Goal: Check status: Check status

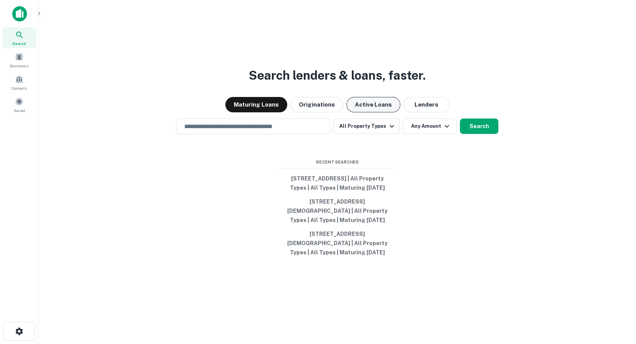
click at [364, 101] on button "Active Loans" at bounding box center [373, 104] width 54 height 15
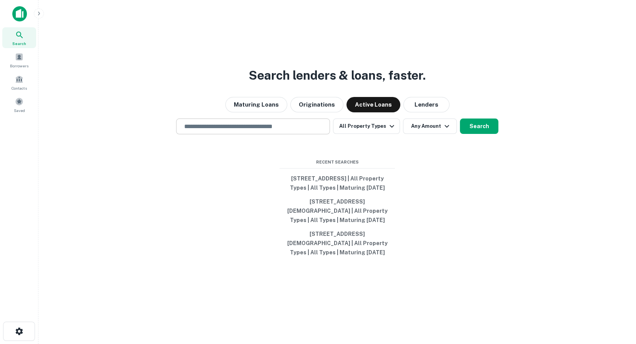
click at [245, 122] on input "text" at bounding box center [253, 126] width 147 height 9
paste input "**********"
type input "**********"
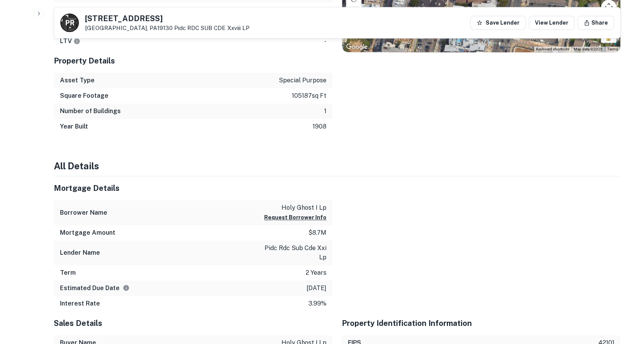
scroll to position [538, 0]
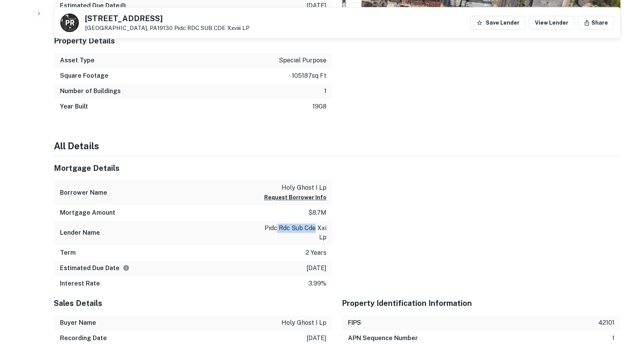
drag, startPoint x: 276, startPoint y: 223, endPoint x: 316, endPoint y: 223, distance: 39.6
click at [316, 223] on p "pidc rdc sub cde xxi lp" at bounding box center [291, 232] width 69 height 18
drag, startPoint x: 316, startPoint y: 223, endPoint x: 281, endPoint y: 224, distance: 35.0
click at [282, 224] on p "pidc rdc sub cde xxi lp" at bounding box center [291, 232] width 69 height 18
click at [263, 225] on p "pidc rdc sub cde xxi lp" at bounding box center [291, 232] width 69 height 18
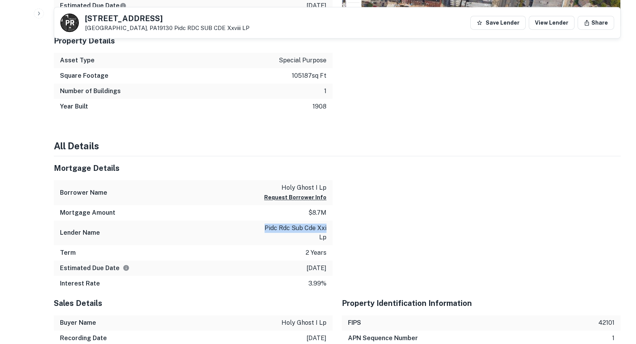
drag, startPoint x: 263, startPoint y: 226, endPoint x: 328, endPoint y: 225, distance: 64.2
click at [328, 225] on div "Lender Name pidc rdc sub cde xxi lp" at bounding box center [193, 232] width 279 height 25
copy p "pidc rdc sub cde xxi"
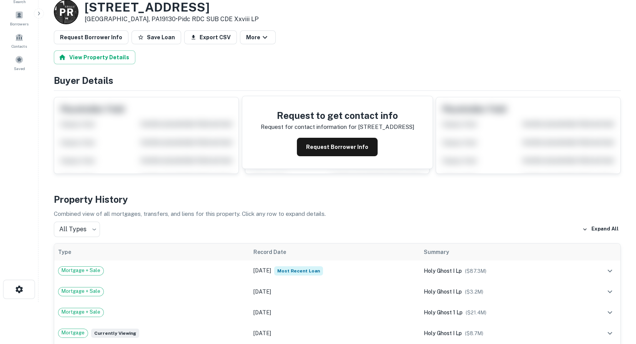
scroll to position [192, 0]
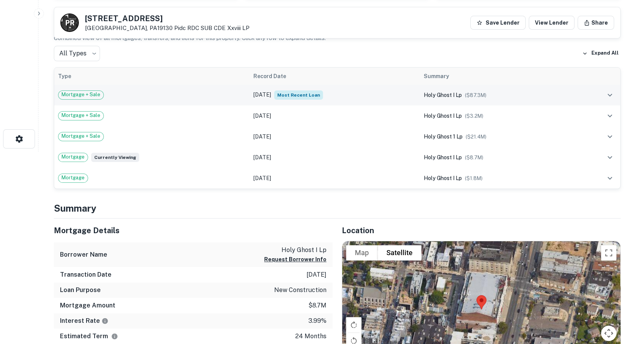
click at [286, 93] on span "Most Recent Loan" at bounding box center [298, 94] width 49 height 9
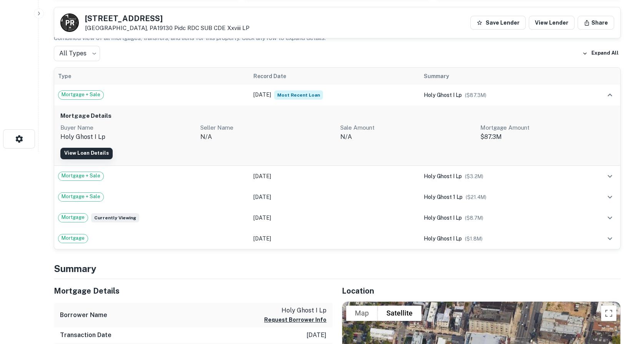
click at [98, 148] on link "View Loan Details" at bounding box center [86, 154] width 52 height 12
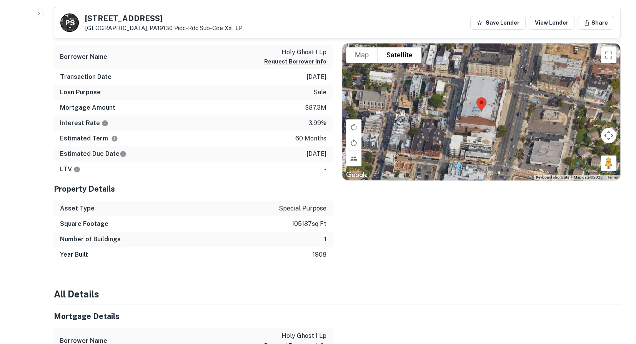
scroll to position [308, 0]
